Goal: Find specific page/section: Find specific page/section

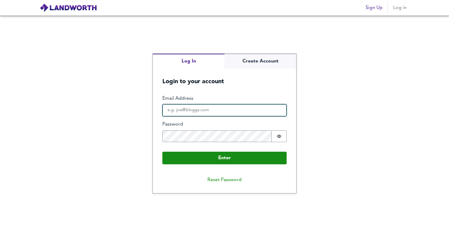
type input "[EMAIL_ADDRESS][DOMAIN_NAME]"
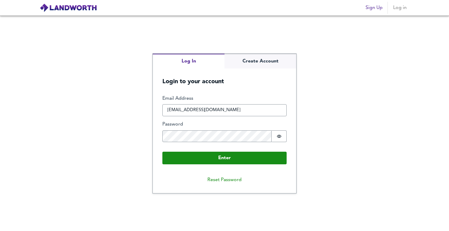
click at [204, 167] on form "Enter Email Address [EMAIL_ADDRESS][DOMAIN_NAME] Password Password is hidden Bu…" at bounding box center [224, 129] width 143 height 88
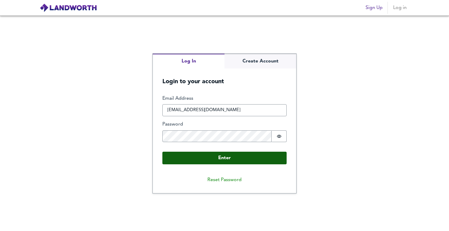
click at [212, 161] on button "Enter" at bounding box center [224, 157] width 124 height 13
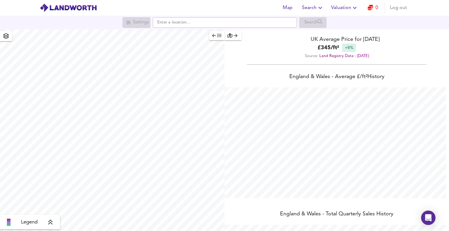
scroll to position [231, 449]
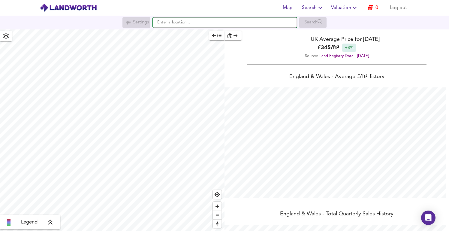
click at [191, 25] on input "text" at bounding box center [225, 22] width 144 height 10
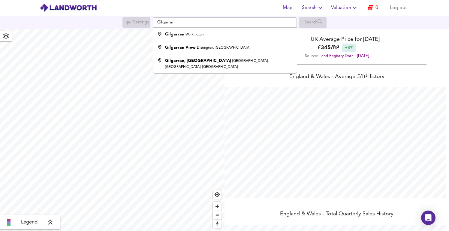
drag, startPoint x: 191, startPoint y: 25, endPoint x: 195, endPoint y: 37, distance: 12.9
click at [195, 37] on div "Gilgarran Workington" at bounding box center [184, 34] width 38 height 6
type input "Gilgarran, [GEOGRAPHIC_DATA]"
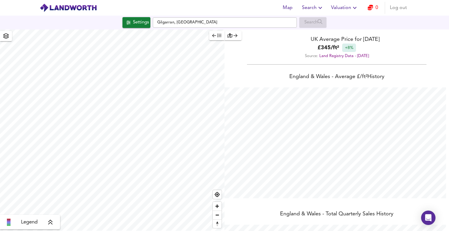
checkbox input "false"
checkbox input "true"
